Goal: Check status

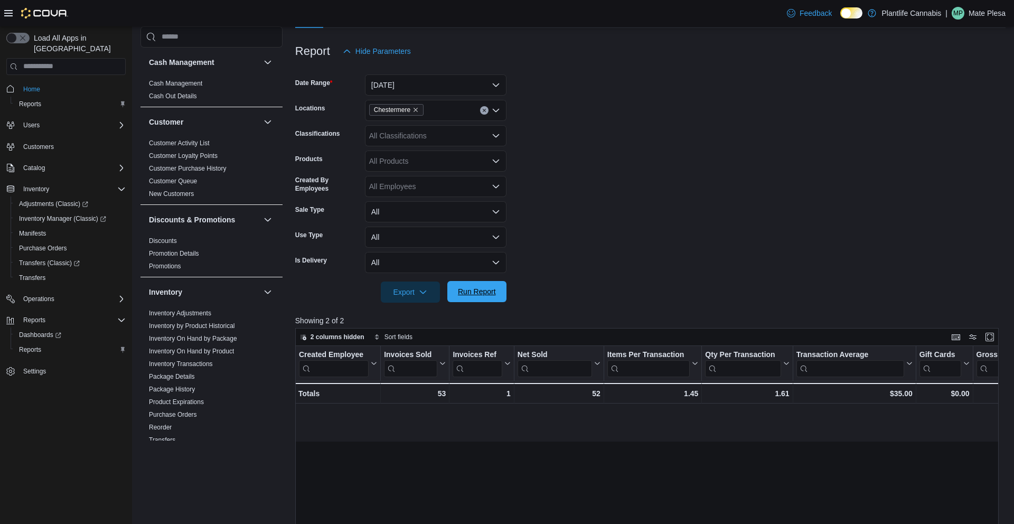
scroll to position [0, 875]
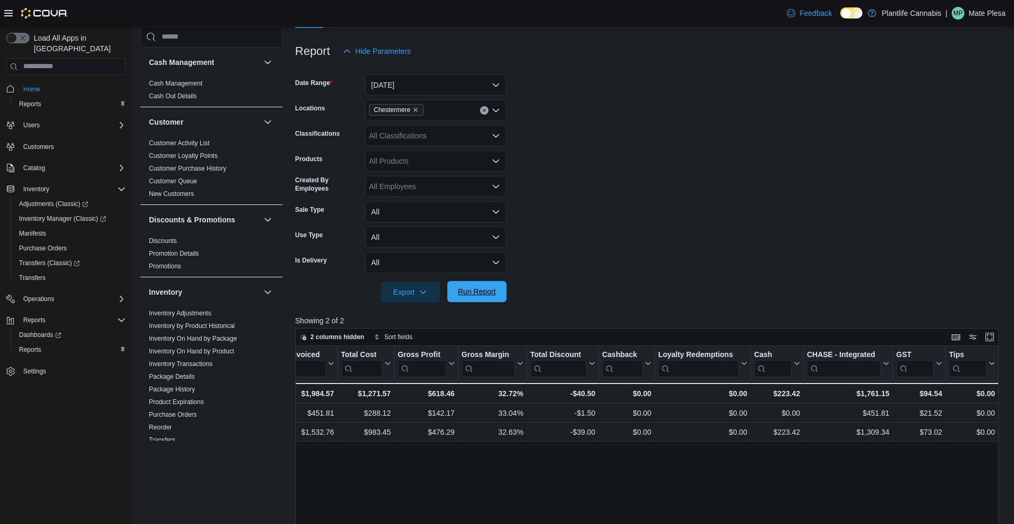
click at [469, 296] on span "Run Report" at bounding box center [477, 291] width 38 height 11
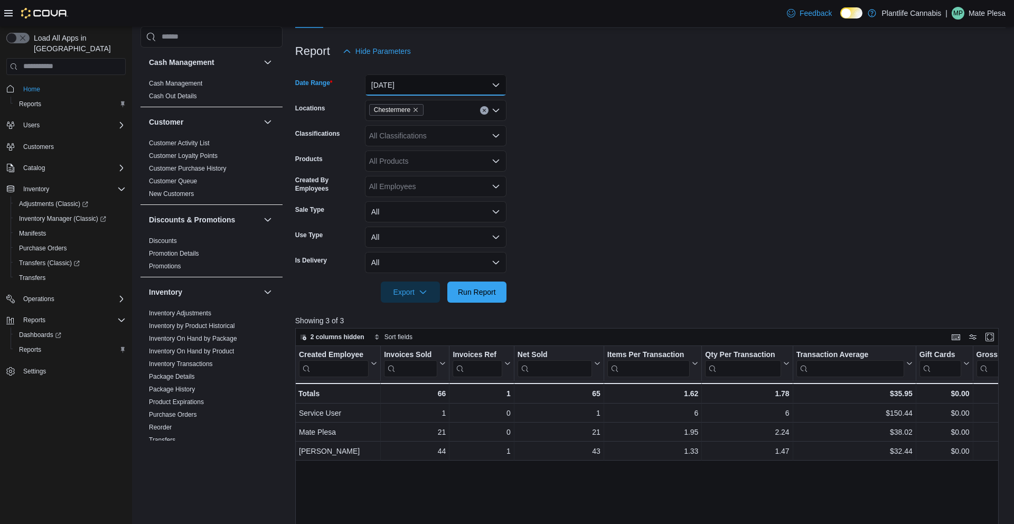
click at [411, 87] on button "[DATE]" at bounding box center [436, 84] width 142 height 21
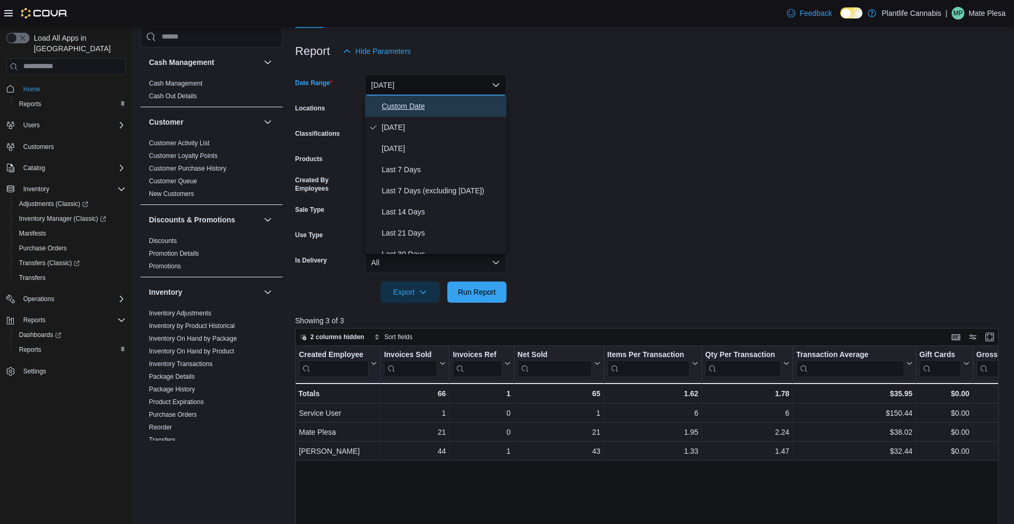
click at [417, 110] on span "Custom Date" at bounding box center [442, 106] width 120 height 13
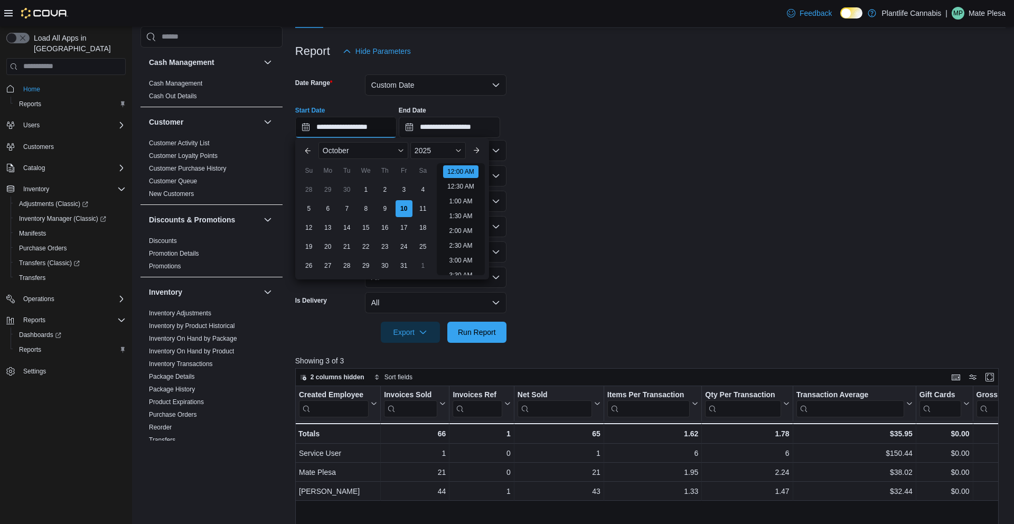
click at [376, 125] on input "**********" at bounding box center [345, 127] width 101 height 21
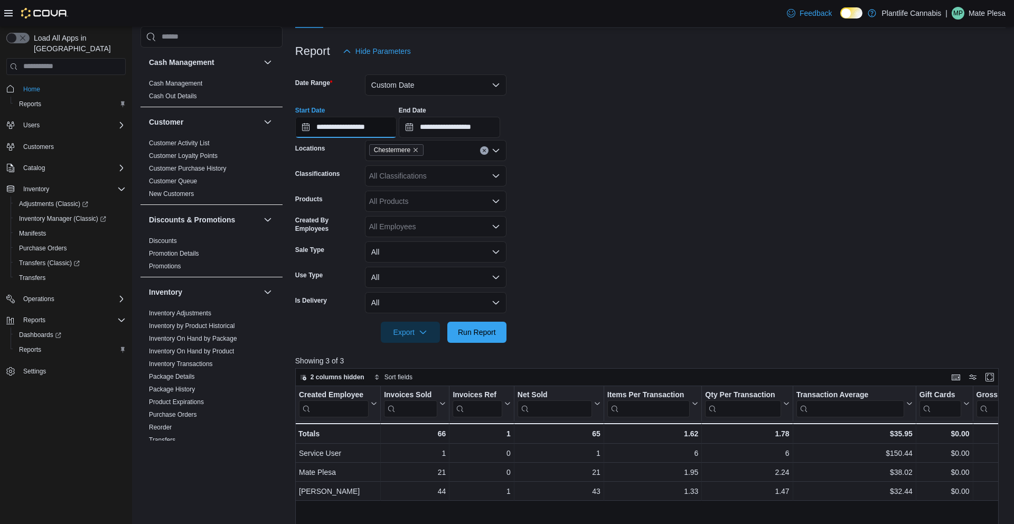
type input "**********"
click at [483, 128] on input "**********" at bounding box center [449, 127] width 101 height 21
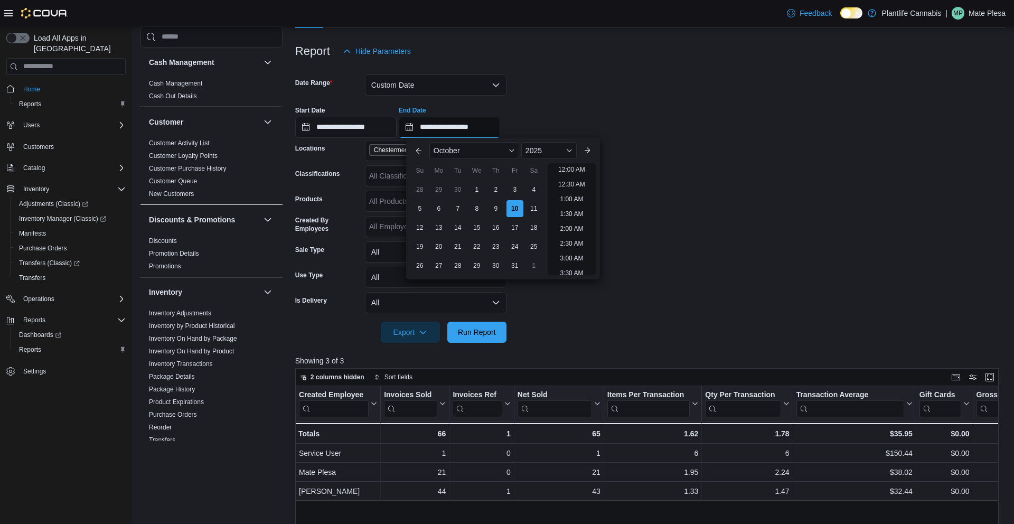
scroll to position [0, 0]
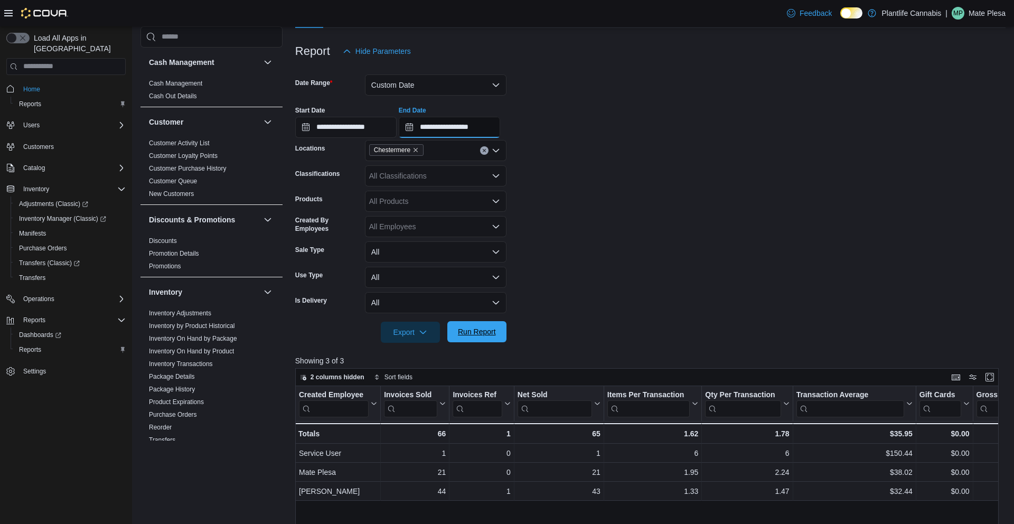
type input "**********"
click at [485, 340] on span "Run Report" at bounding box center [477, 331] width 46 height 21
click at [470, 343] on div at bounding box center [650, 349] width 710 height 13
click at [470, 335] on span "Run Report" at bounding box center [477, 331] width 38 height 11
click at [416, 75] on button "Custom Date" at bounding box center [436, 84] width 142 height 21
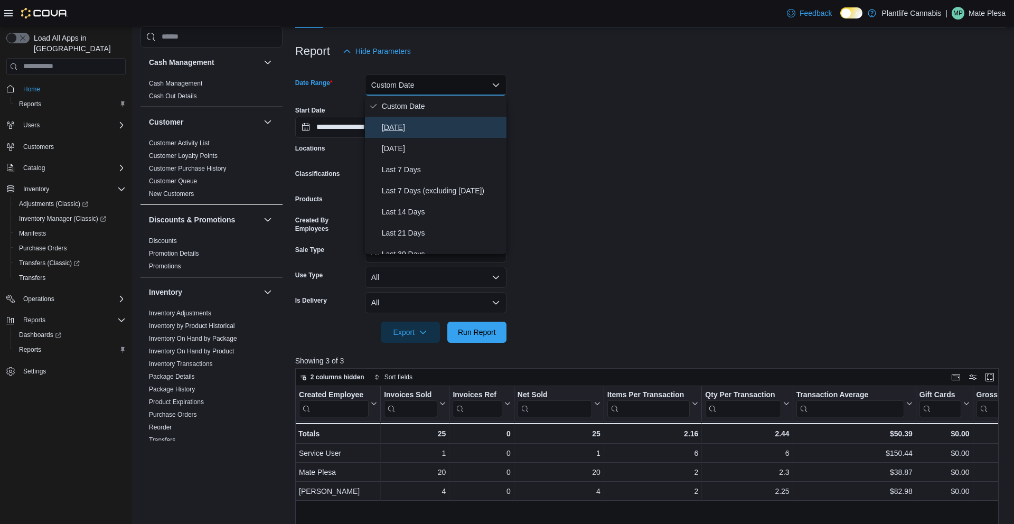
click at [408, 130] on span "[DATE]" at bounding box center [442, 127] width 120 height 13
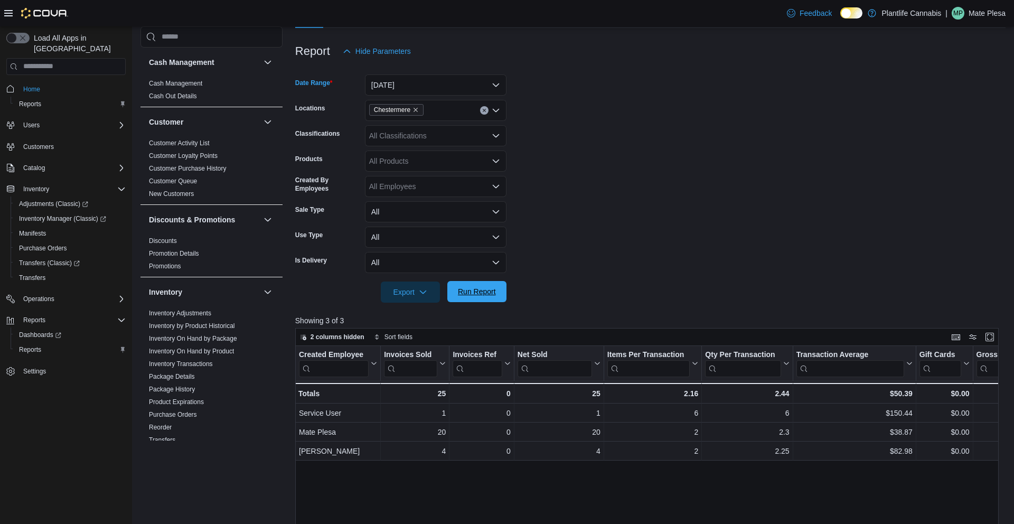
click at [462, 284] on span "Run Report" at bounding box center [477, 291] width 46 height 21
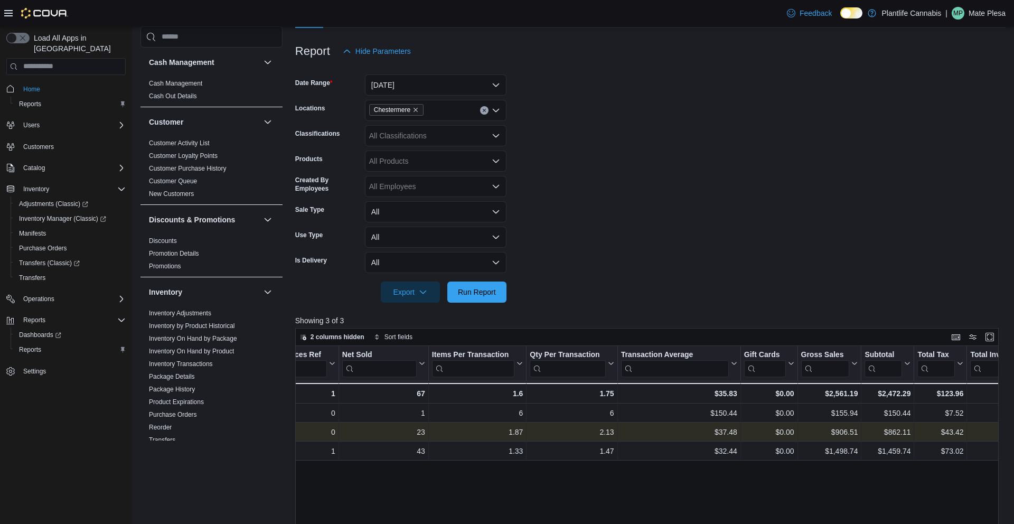
scroll to position [0, 179]
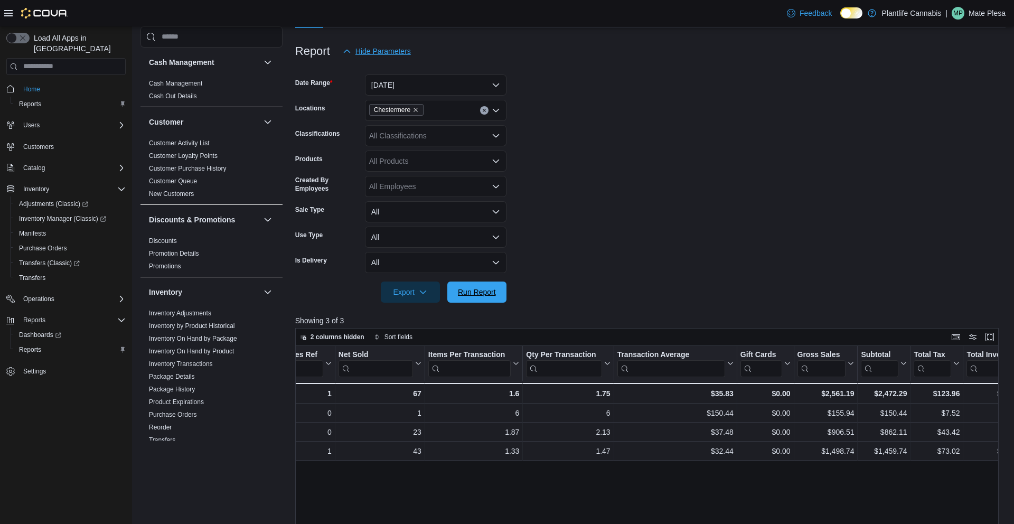
drag, startPoint x: 489, startPoint y: 283, endPoint x: 344, endPoint y: 43, distance: 280.5
click at [490, 282] on span "Run Report" at bounding box center [477, 292] width 46 height 21
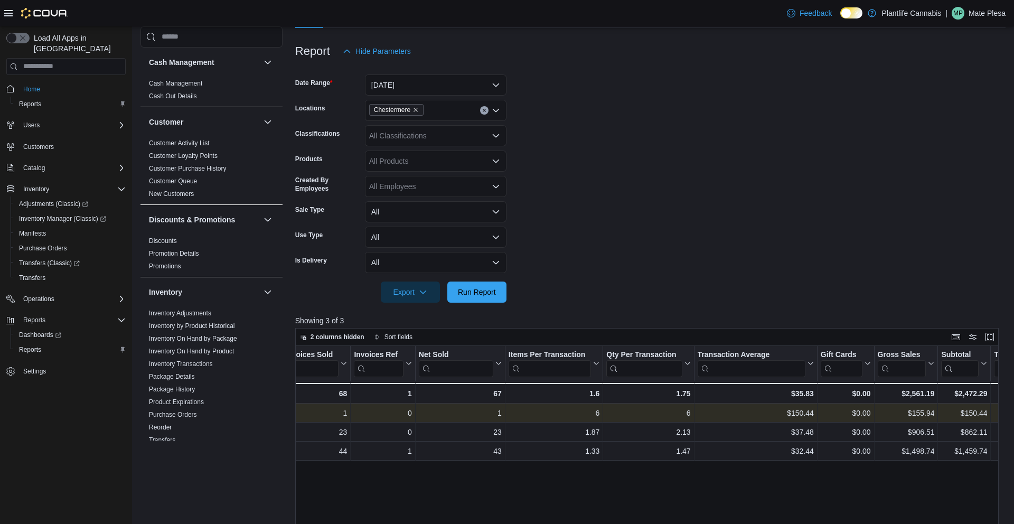
scroll to position [0, 98]
drag, startPoint x: 489, startPoint y: 303, endPoint x: 485, endPoint y: 293, distance: 10.5
click at [489, 303] on div at bounding box center [650, 309] width 710 height 13
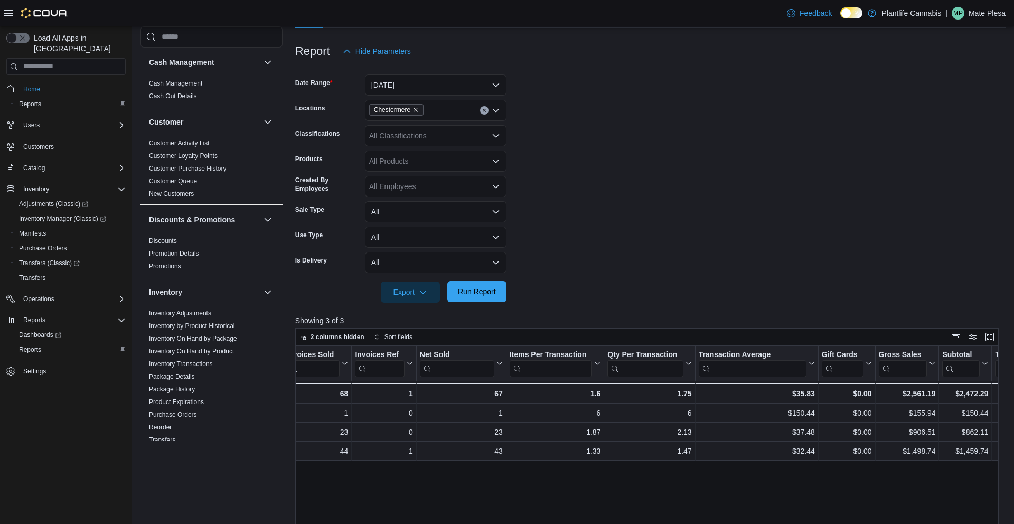
click at [485, 293] on span "Run Report" at bounding box center [477, 291] width 38 height 11
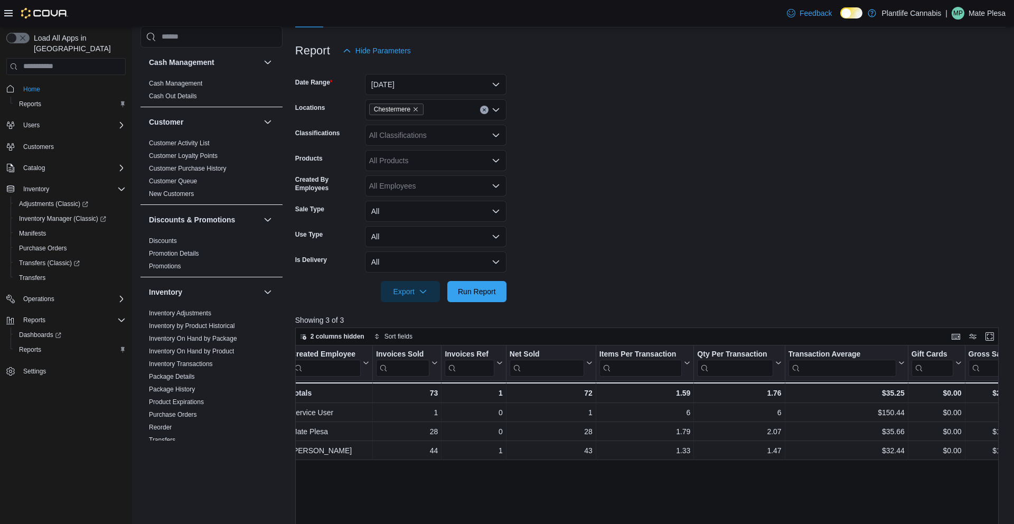
scroll to position [0, 0]
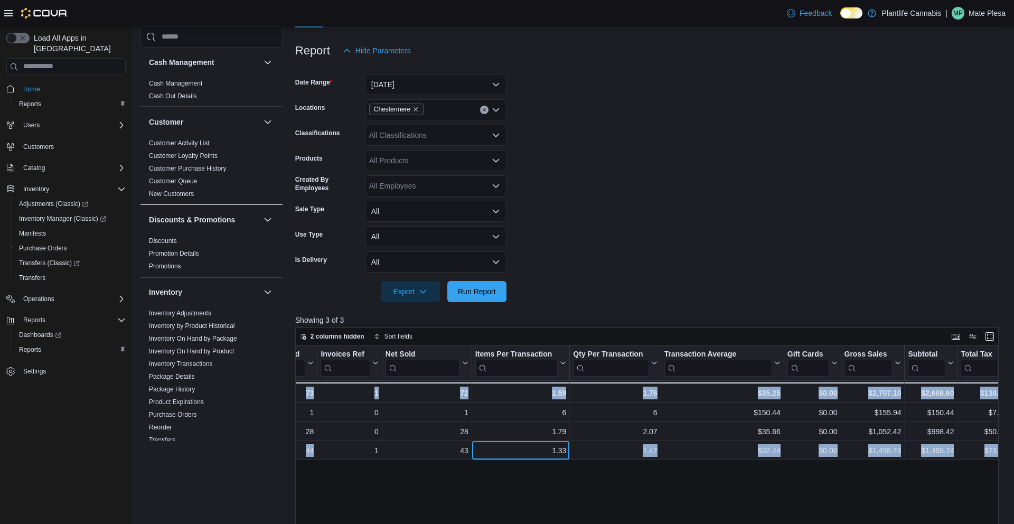
click at [1014, 489] on div "Reports Feedback Cash Management Cash Management Cash Out Details Customer Cust…" at bounding box center [573, 332] width 882 height 845
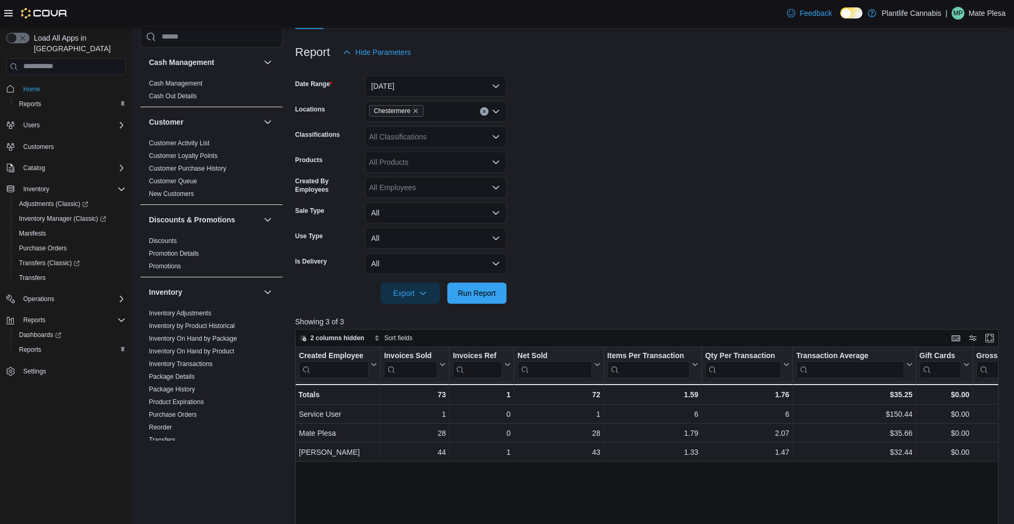
scroll to position [347, 0]
